Goal: Use online tool/utility

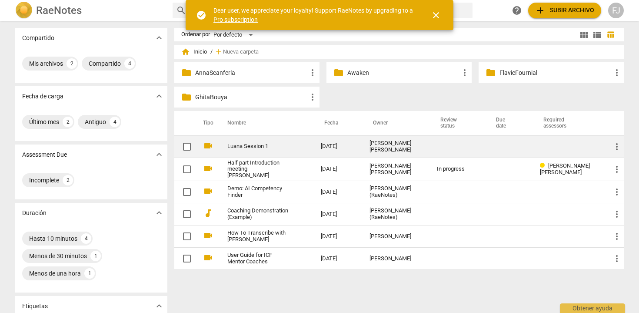
click at [303, 145] on td "Luana Session 1" at bounding box center [265, 146] width 97 height 22
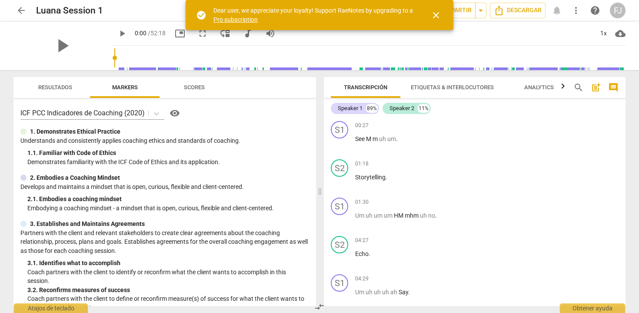
click at [503, 56] on input "range" at bounding box center [369, 58] width 511 height 28
click at [117, 33] on span "play_arrow" at bounding box center [122, 33] width 10 height 10
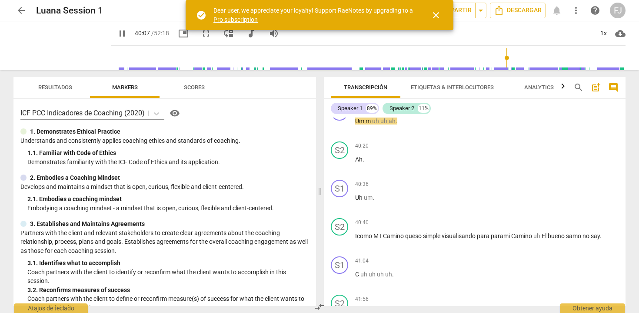
click at [525, 56] on input "range" at bounding box center [369, 58] width 511 height 28
click at [434, 14] on span "close" at bounding box center [436, 15] width 10 height 10
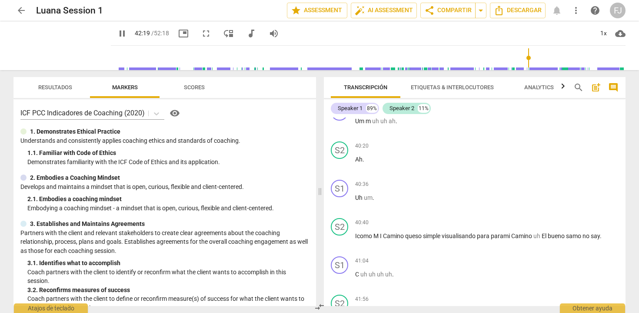
click at [579, 61] on input "range" at bounding box center [369, 58] width 511 height 28
click at [604, 57] on input "range" at bounding box center [369, 58] width 511 height 28
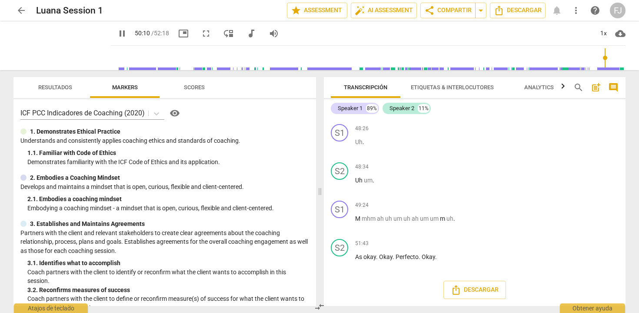
click at [615, 60] on input "range" at bounding box center [369, 58] width 511 height 28
click at [607, 57] on input "range" at bounding box center [369, 58] width 511 height 28
type input "3138"
